Goal: Task Accomplishment & Management: Manage account settings

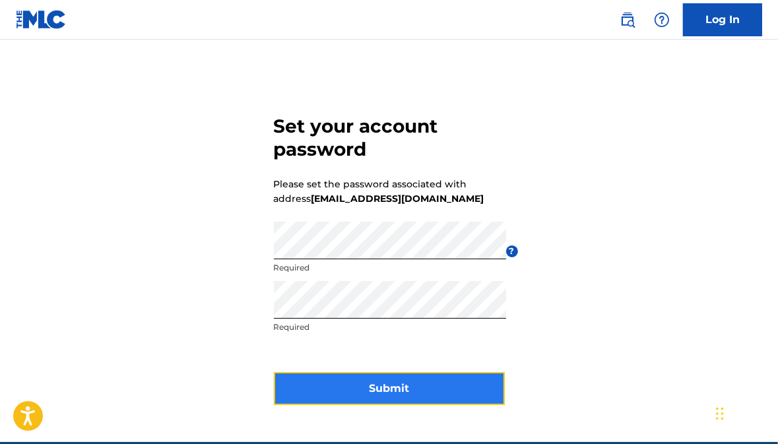
click at [381, 391] on button "Submit" at bounding box center [389, 388] width 231 height 33
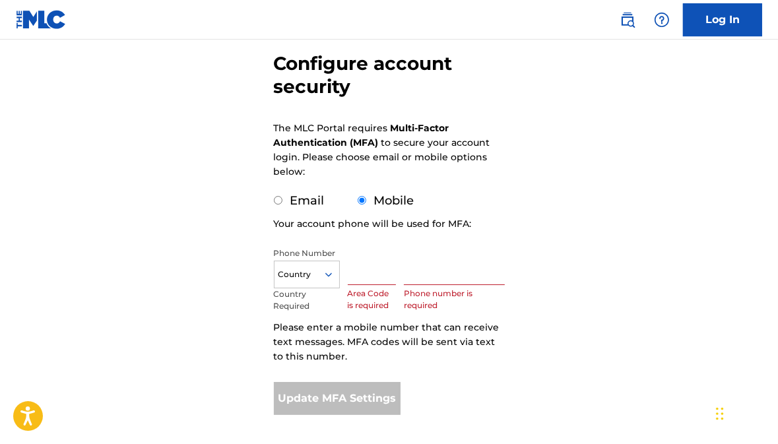
scroll to position [195, 0]
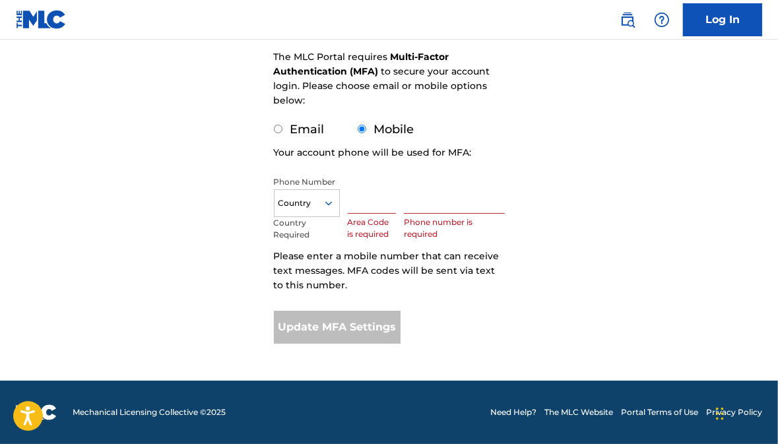
click at [276, 129] on input "Email" at bounding box center [278, 129] width 9 height 9
radio input "true"
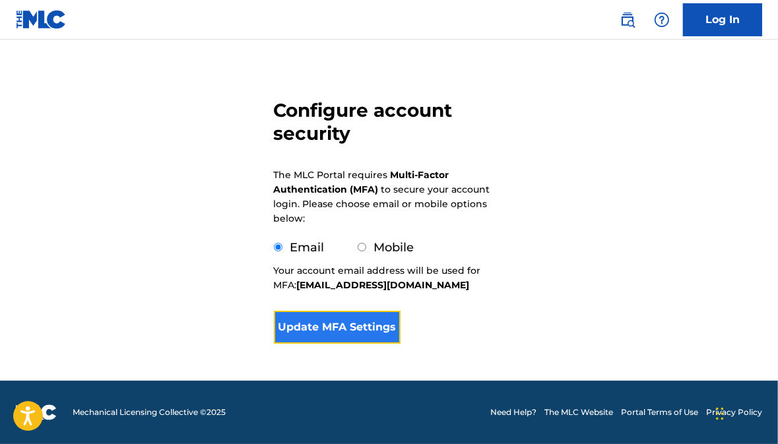
click at [385, 325] on button "Update MFA Settings" at bounding box center [337, 327] width 127 height 33
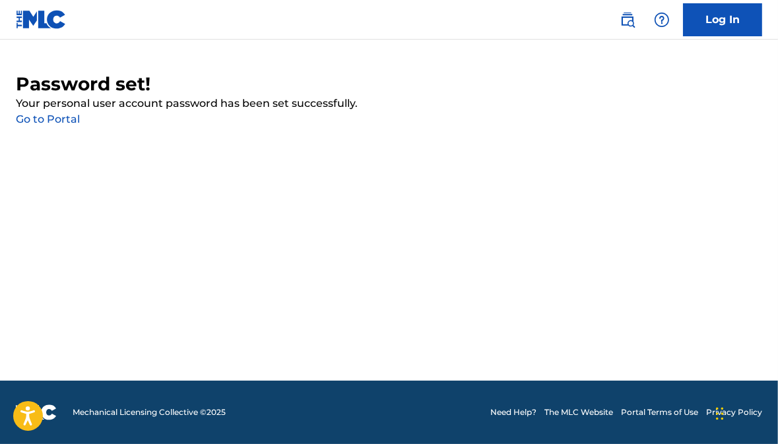
click at [67, 120] on link "Go to Portal" at bounding box center [48, 119] width 64 height 13
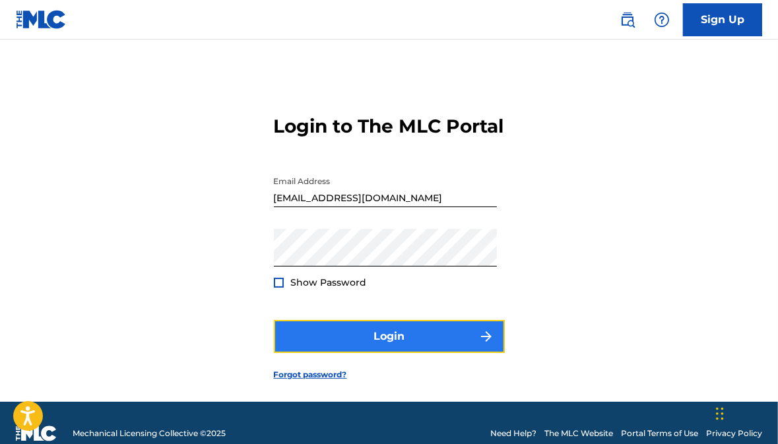
click at [397, 353] on button "Login" at bounding box center [389, 336] width 231 height 33
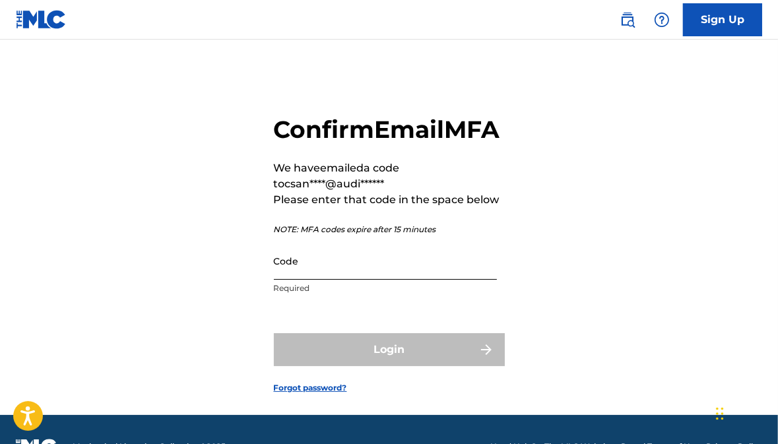
click at [416, 280] on input "Code" at bounding box center [385, 261] width 223 height 38
paste input "971519"
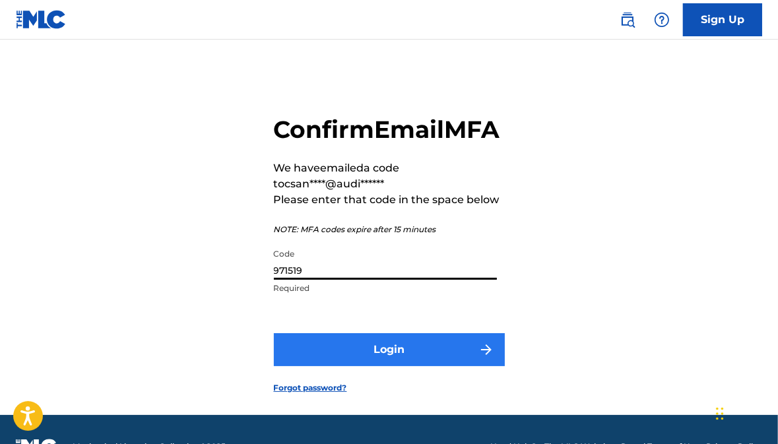
type input "971519"
click at [414, 366] on button "Login" at bounding box center [389, 349] width 231 height 33
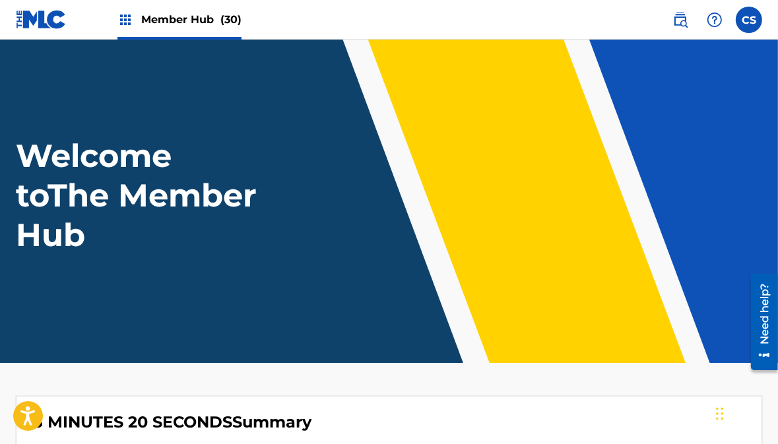
click at [120, 16] on img at bounding box center [125, 20] width 16 height 16
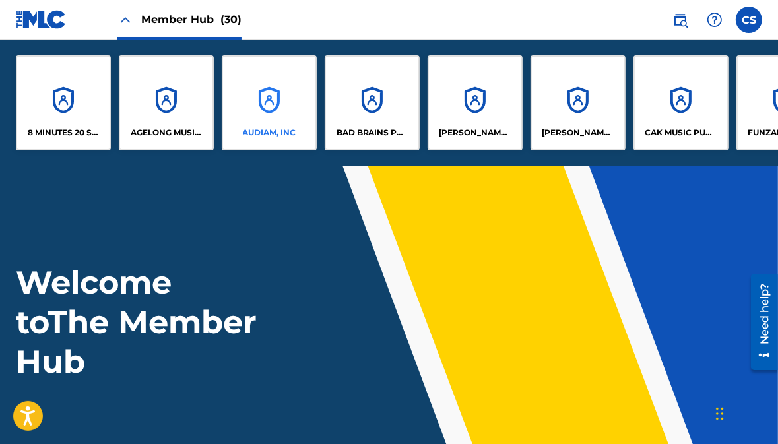
click at [268, 127] on p "AUDIAM, INC" at bounding box center [269, 133] width 53 height 12
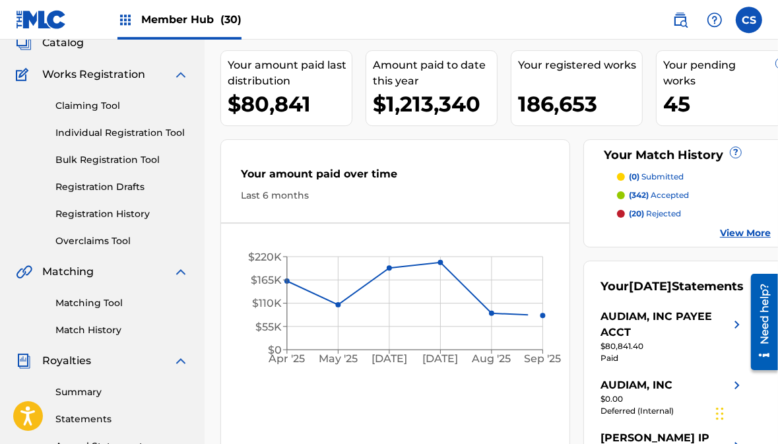
scroll to position [208, 0]
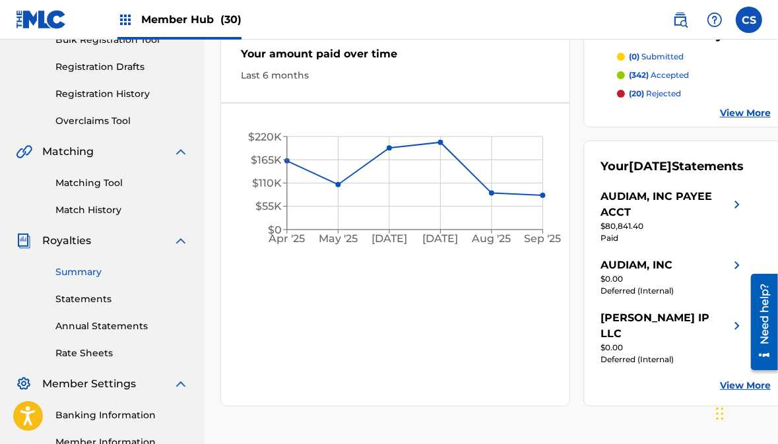
click at [86, 274] on link "Summary" at bounding box center [121, 272] width 133 height 14
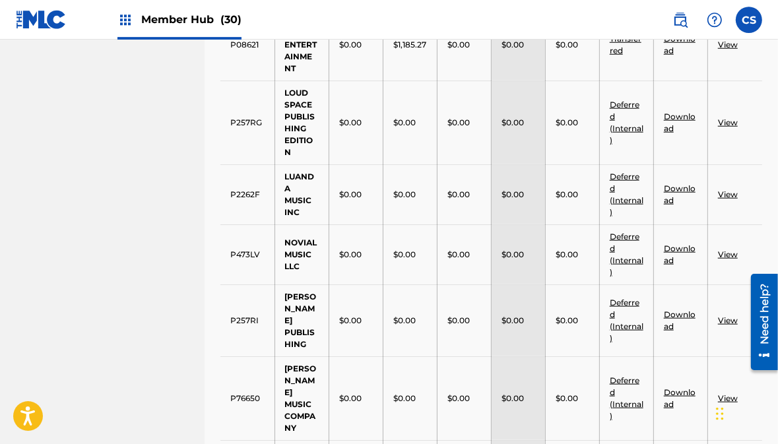
scroll to position [766, 0]
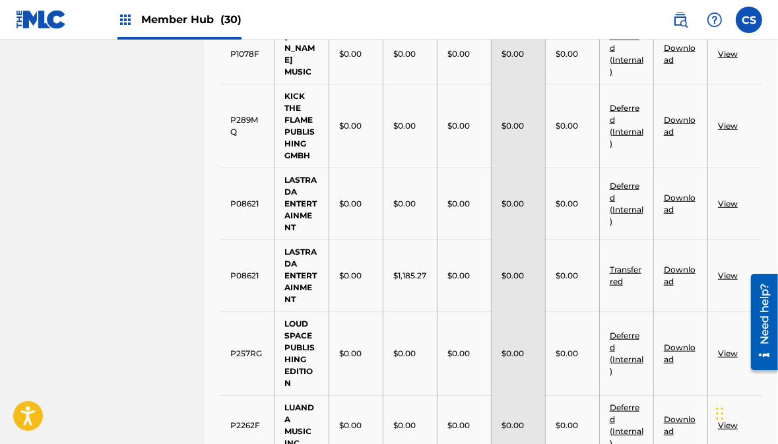
click at [128, 17] on img at bounding box center [125, 20] width 16 height 16
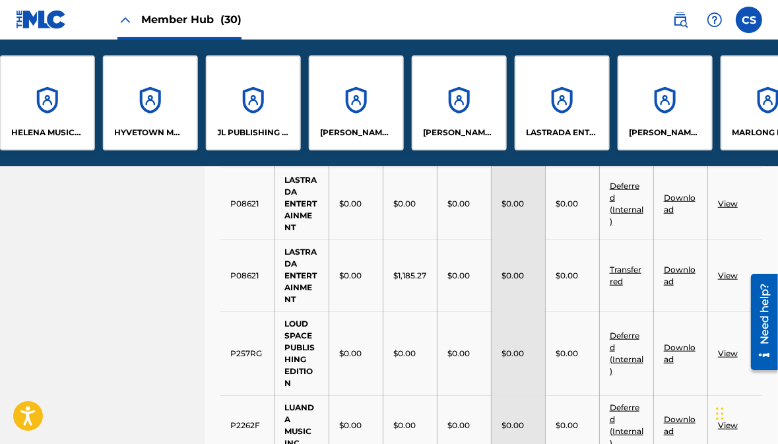
scroll to position [0, 854]
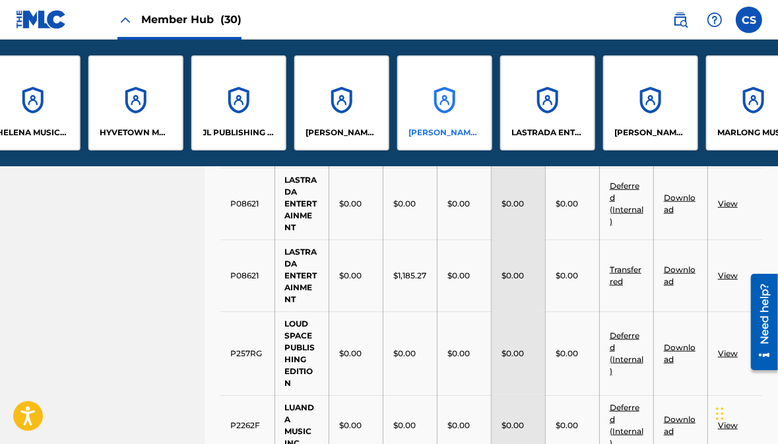
click at [418, 126] on div "[PERSON_NAME] PRODUCTIONS, INC." at bounding box center [444, 102] width 95 height 95
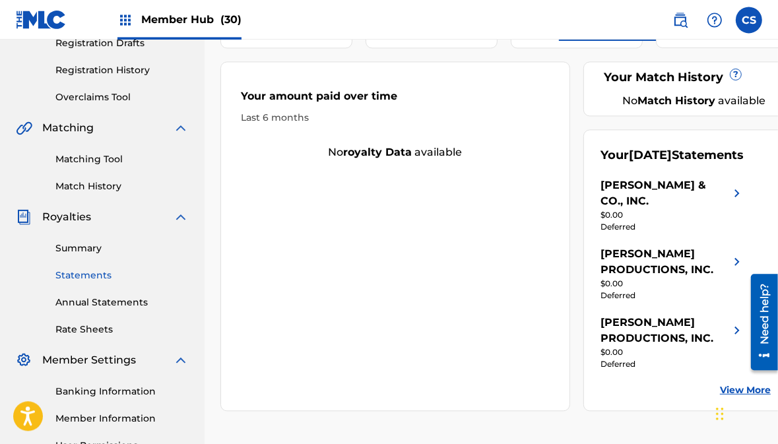
scroll to position [278, 0]
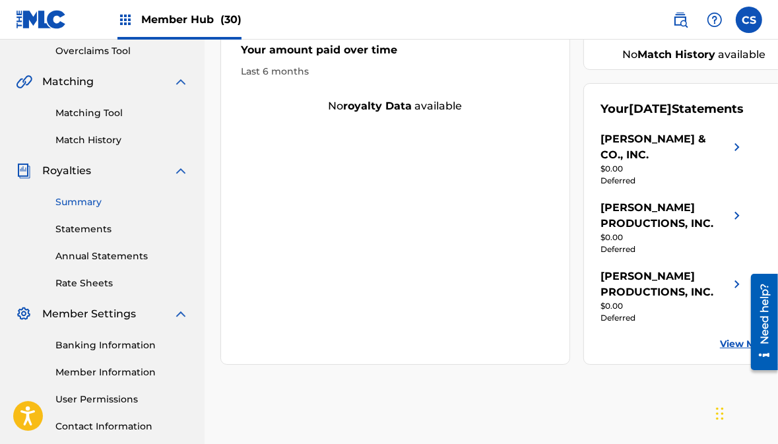
click at [83, 199] on link "Summary" at bounding box center [121, 202] width 133 height 14
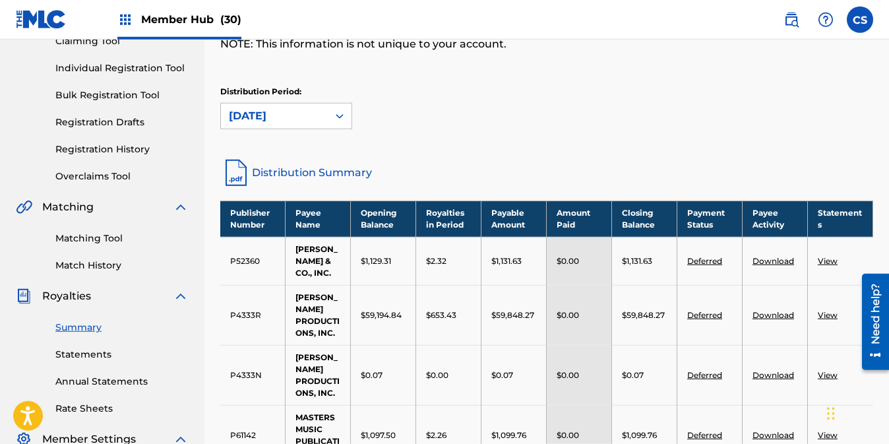
scroll to position [139, 0]
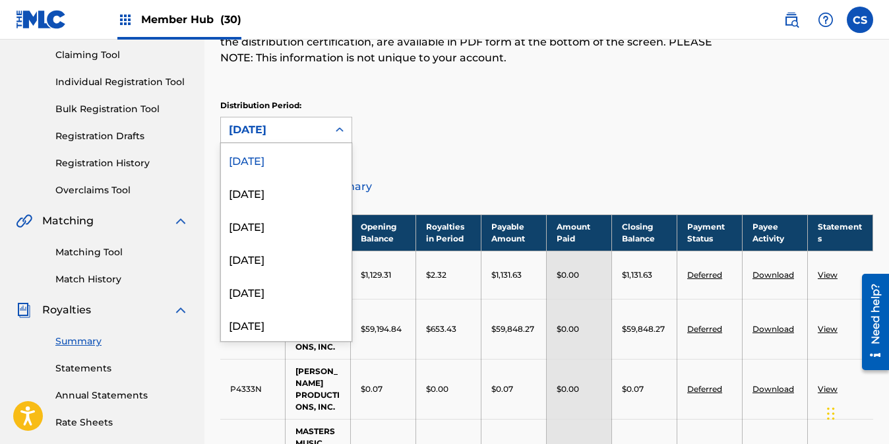
click at [339, 125] on icon at bounding box center [339, 129] width 13 height 13
click at [301, 191] on div "[DATE]" at bounding box center [286, 192] width 131 height 33
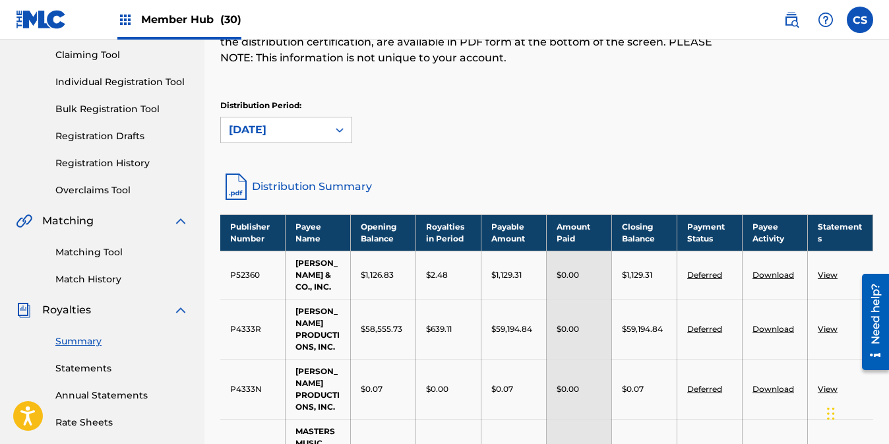
click at [344, 133] on icon at bounding box center [339, 129] width 13 height 13
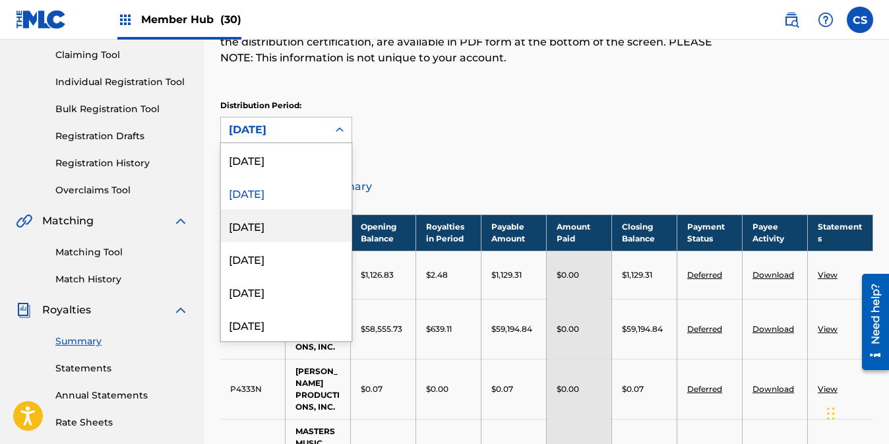
click at [285, 231] on div "[DATE]" at bounding box center [286, 225] width 131 height 33
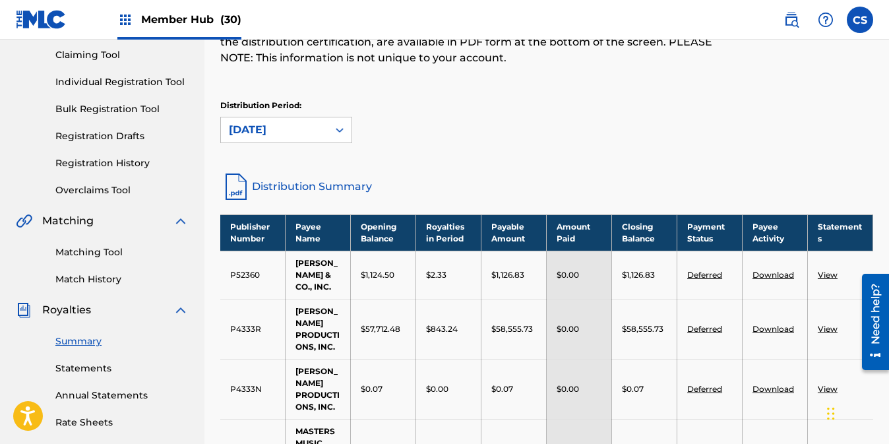
click at [340, 129] on icon at bounding box center [339, 129] width 13 height 13
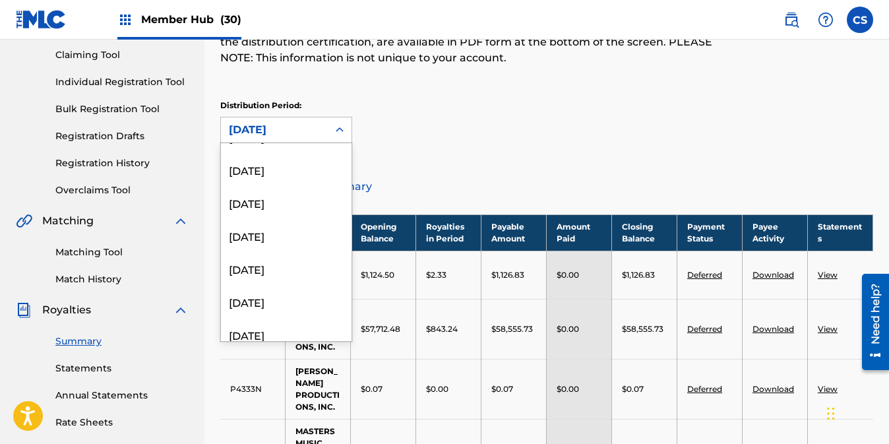
scroll to position [1583, 0]
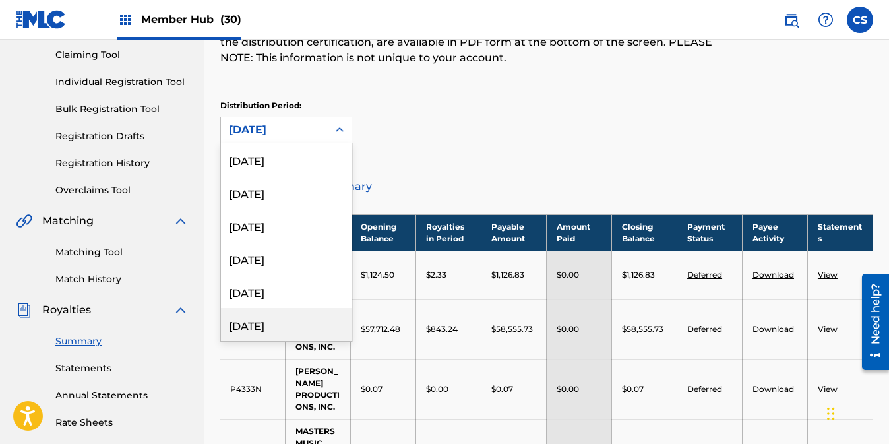
click at [270, 329] on div "[DATE]" at bounding box center [286, 324] width 131 height 33
